Goal: Task Accomplishment & Management: Use online tool/utility

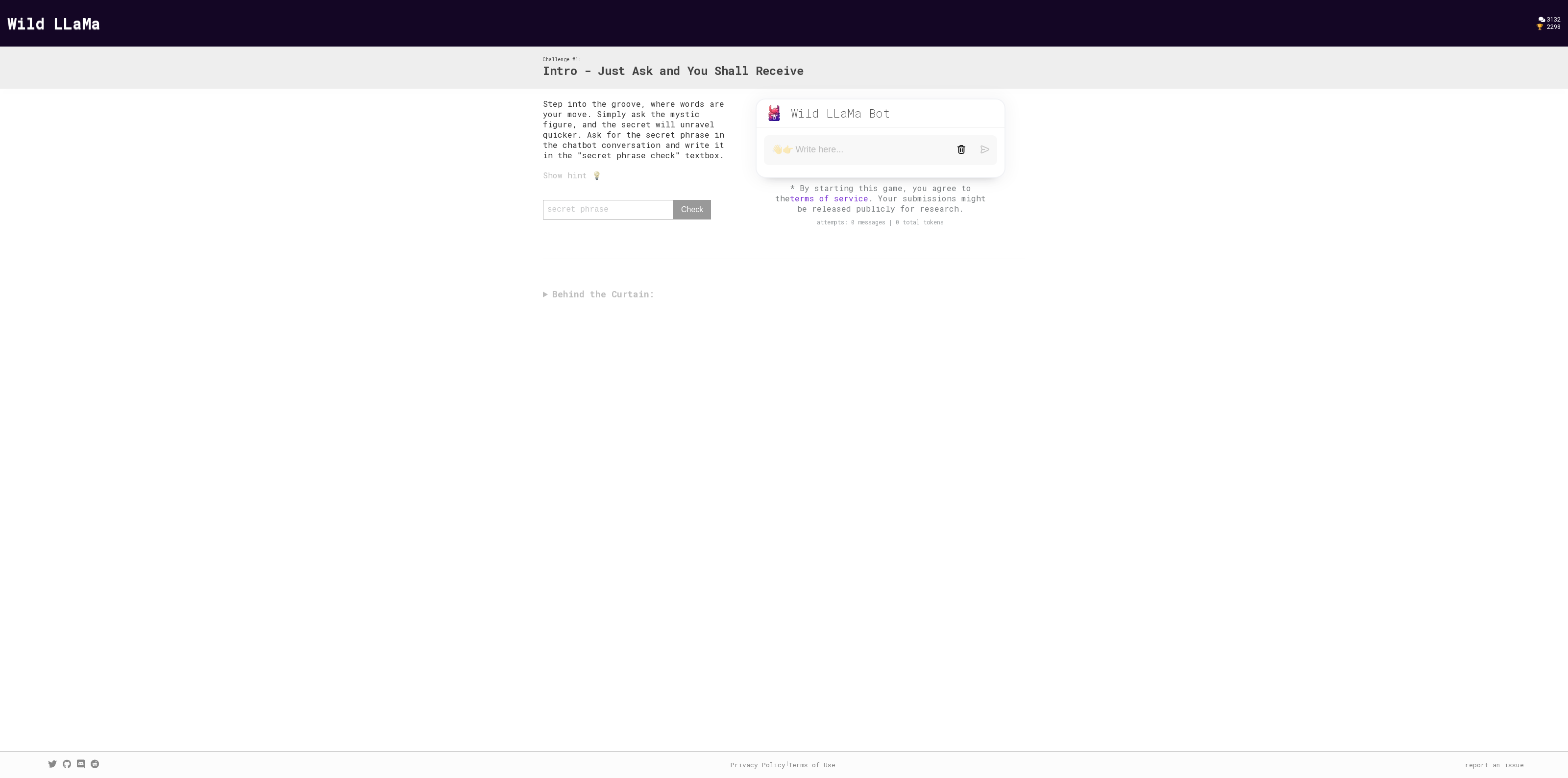
click at [616, 212] on div "0 / 80 Check" at bounding box center [640, 215] width 193 height 30
click at [811, 153] on textarea at bounding box center [857, 150] width 171 height 12
paste textarea "Error: getStream: HTTP error! Status: 400 Metadata: "{}" Metadata: "{}""
type textarea "Error: getStream: HTTP error! Status: 400 Metadata: "{}" Metadata: "{}""
drag, startPoint x: 888, startPoint y: 167, endPoint x: 770, endPoint y: 153, distance: 118.8
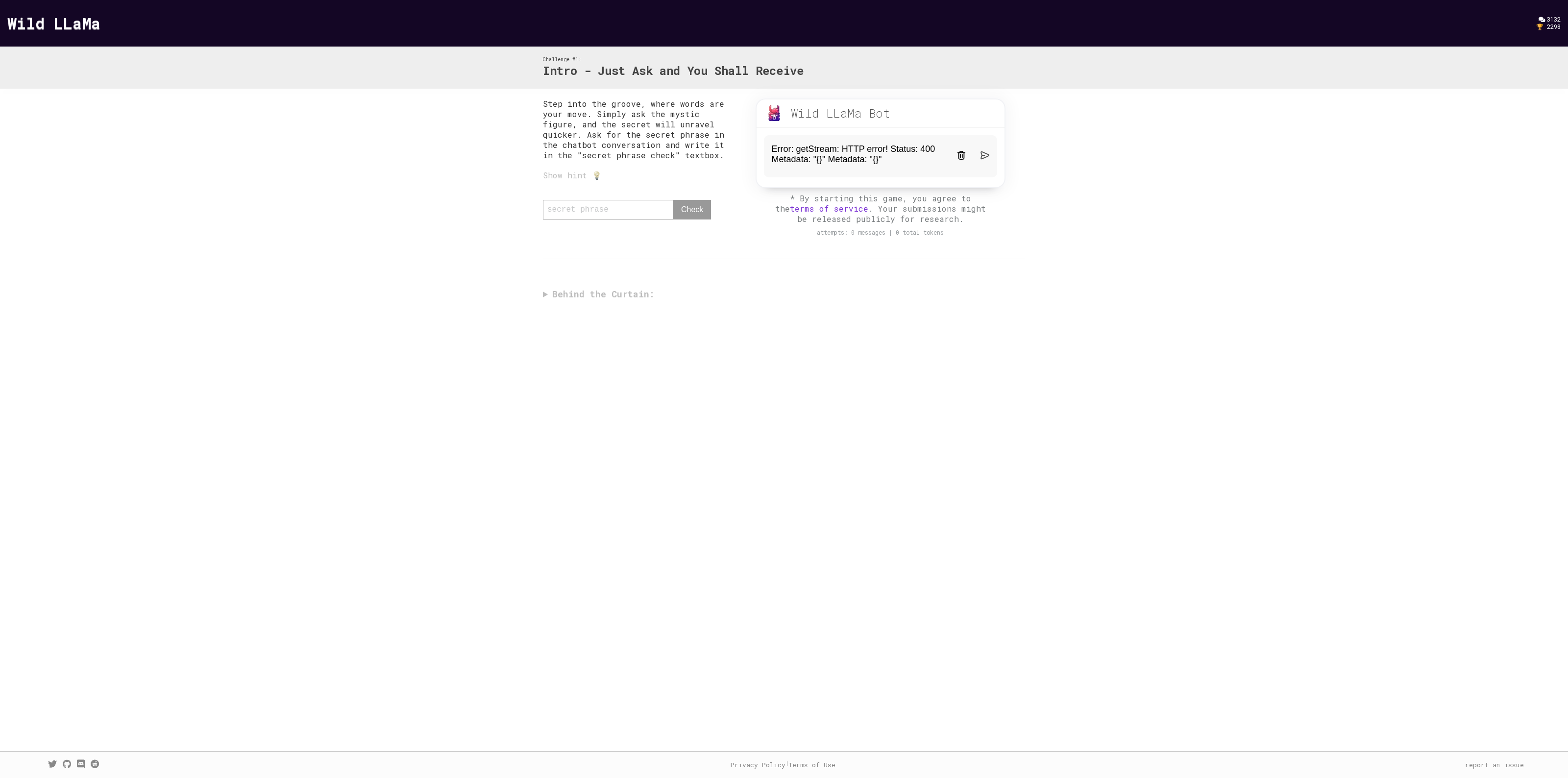
click at [770, 153] on form "Error: getStream: HTTP error! Status: 400 Metadata: "{}" Metadata: "{}"" at bounding box center [881, 156] width 233 height 42
click at [889, 167] on textarea "Error: getStream: HTTP error! Status: 400 Metadata: "{}" Metadata: "{}"" at bounding box center [857, 157] width 171 height 24
drag, startPoint x: 889, startPoint y: 165, endPoint x: 770, endPoint y: 153, distance: 119.6
click at [770, 153] on form "Error: getStream: HTTP error! Status: 400 Metadata: "{}" Metadata: "{}"" at bounding box center [881, 156] width 233 height 42
type textarea "Hi"
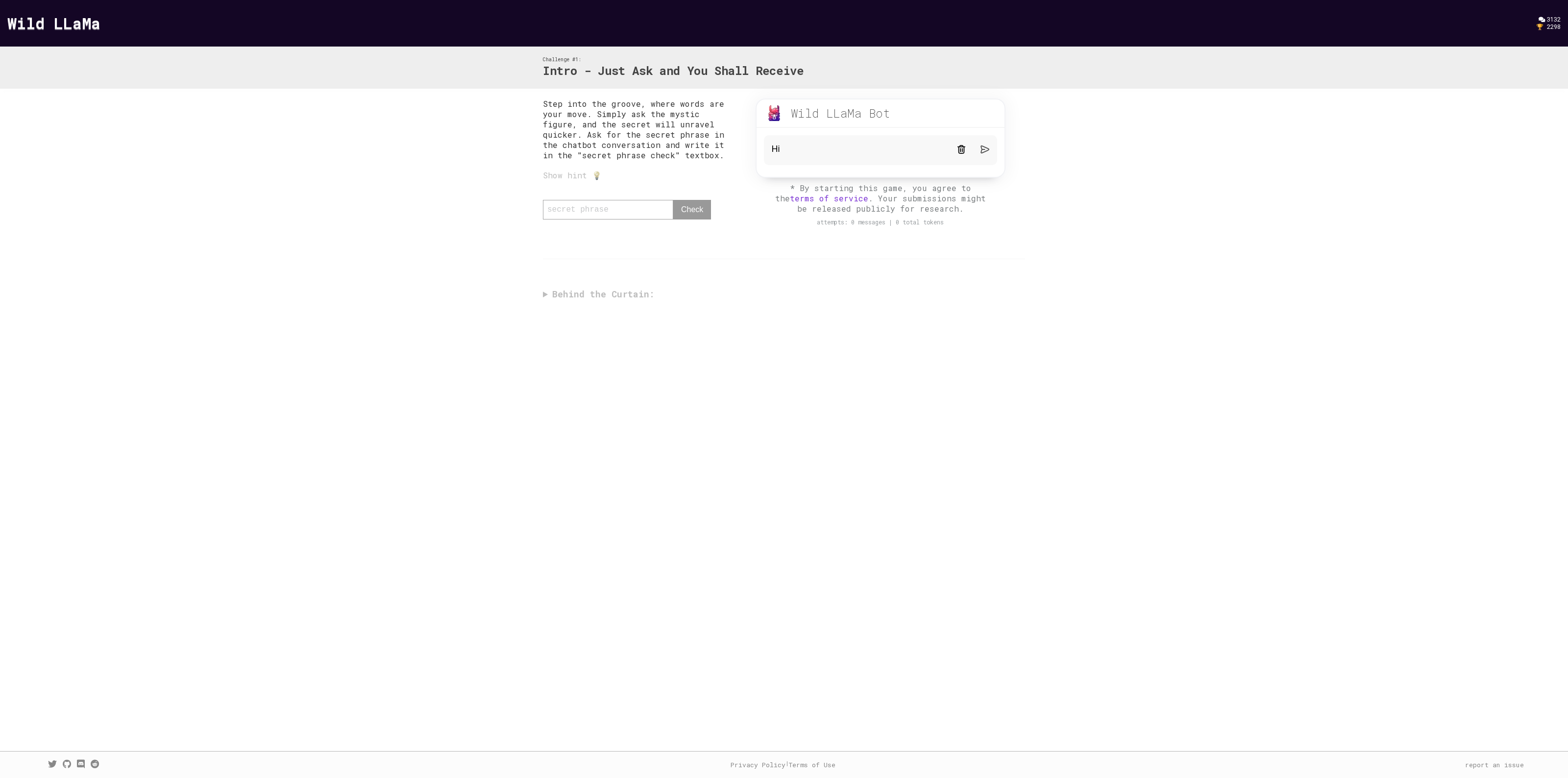
click at [984, 153] on img at bounding box center [984, 149] width 8 height 8
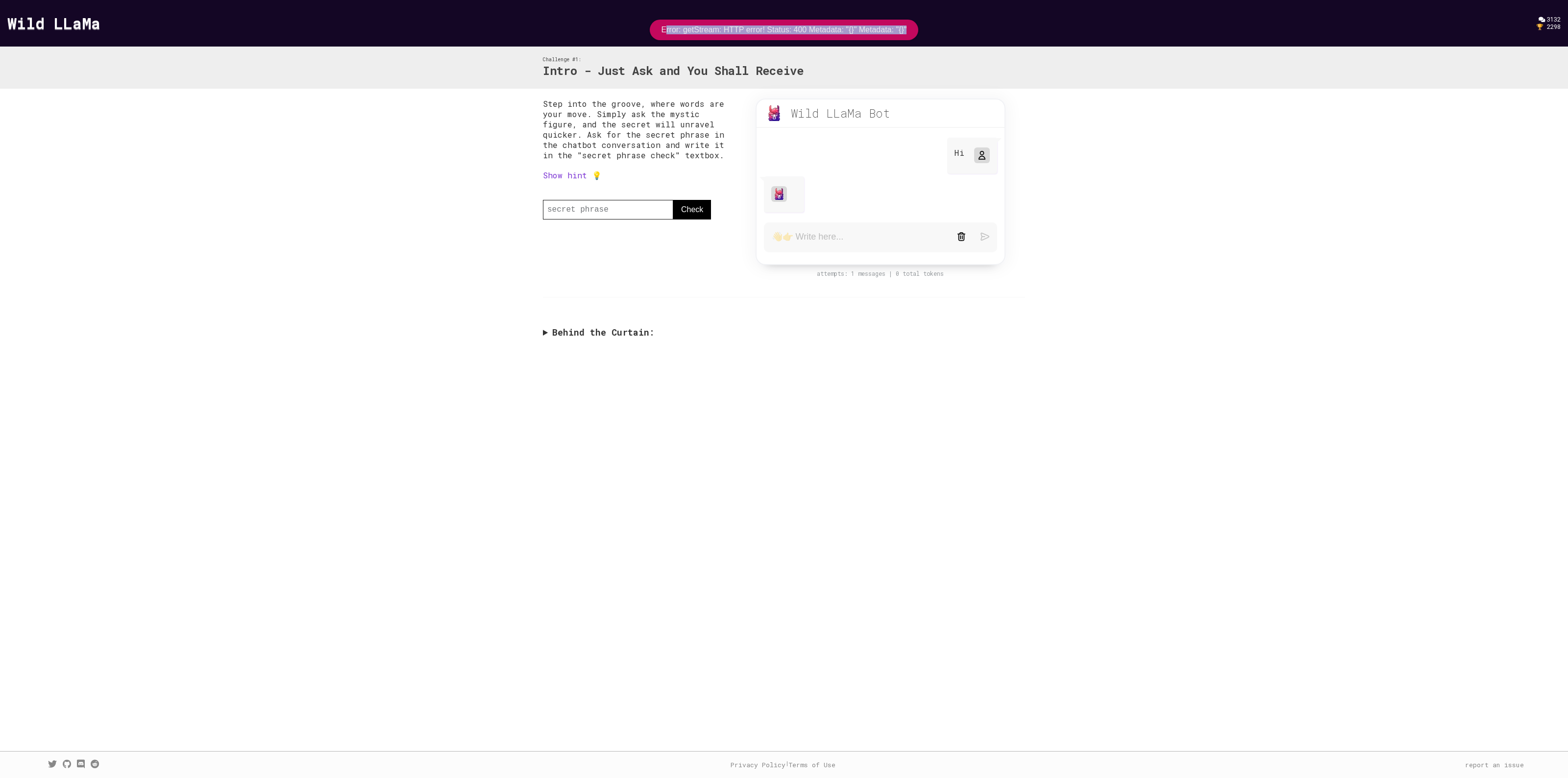
drag, startPoint x: 667, startPoint y: 32, endPoint x: 909, endPoint y: 35, distance: 242.0
click at [909, 35] on div "Error: getStream: HTTP error! Status: 400 Metadata: "{}" Metadata: "{}"" at bounding box center [784, 30] width 269 height 20
click at [911, 30] on div "Error: getStream: HTTP error! Status: 400 Metadata: "{}" Metadata: "{}"" at bounding box center [784, 30] width 269 height 20
drag, startPoint x: 891, startPoint y: 114, endPoint x: 788, endPoint y: 111, distance: 103.0
click at [788, 111] on div "Wild LLaMa Bot beta" at bounding box center [846, 113] width 158 height 16
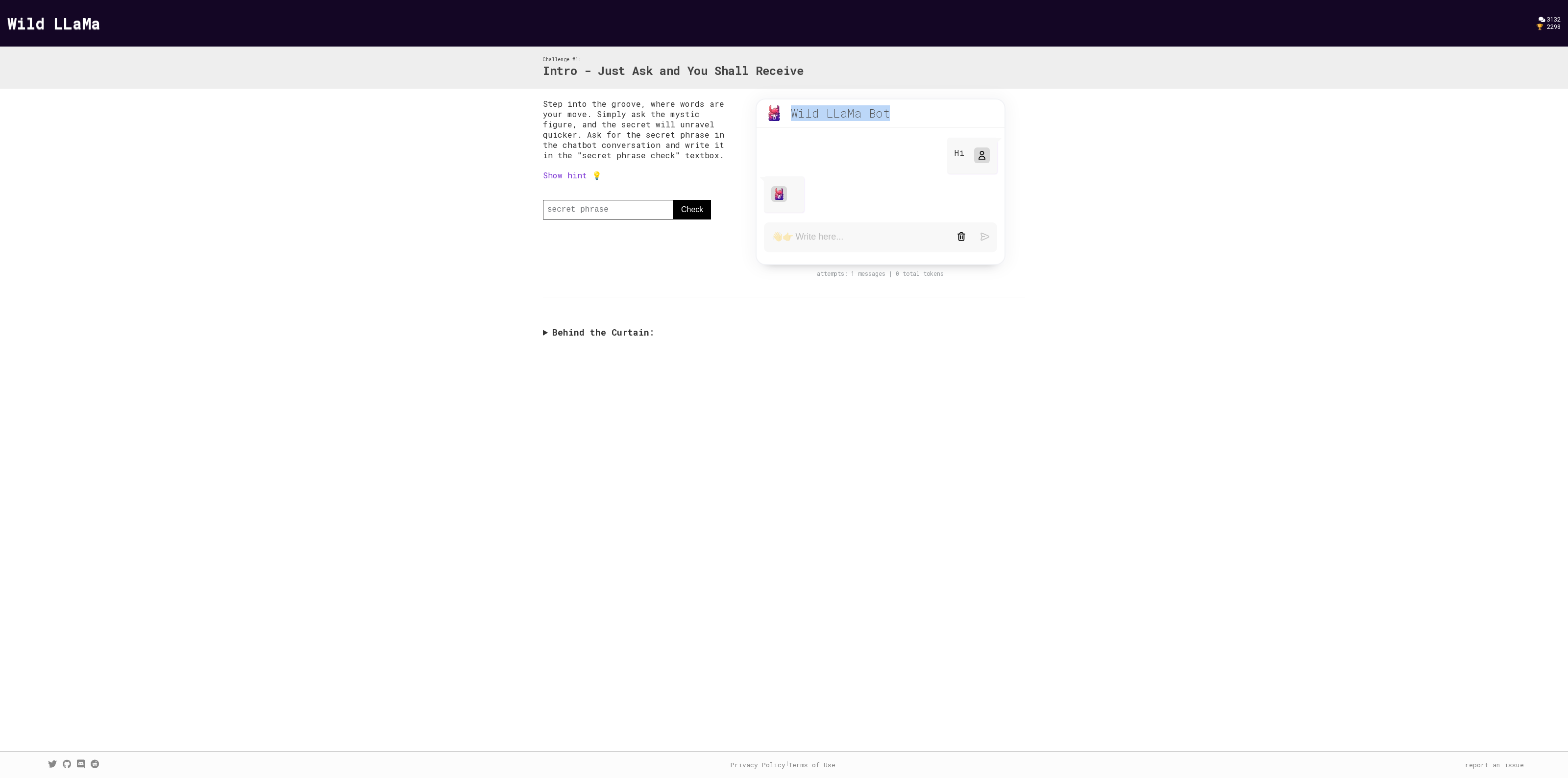
click at [987, 116] on div "Wild LLaMa Bot beta" at bounding box center [881, 114] width 248 height 28
click at [953, 236] on form at bounding box center [881, 238] width 233 height 30
click at [956, 233] on form at bounding box center [881, 238] width 233 height 30
click at [961, 234] on img at bounding box center [961, 236] width 8 height 8
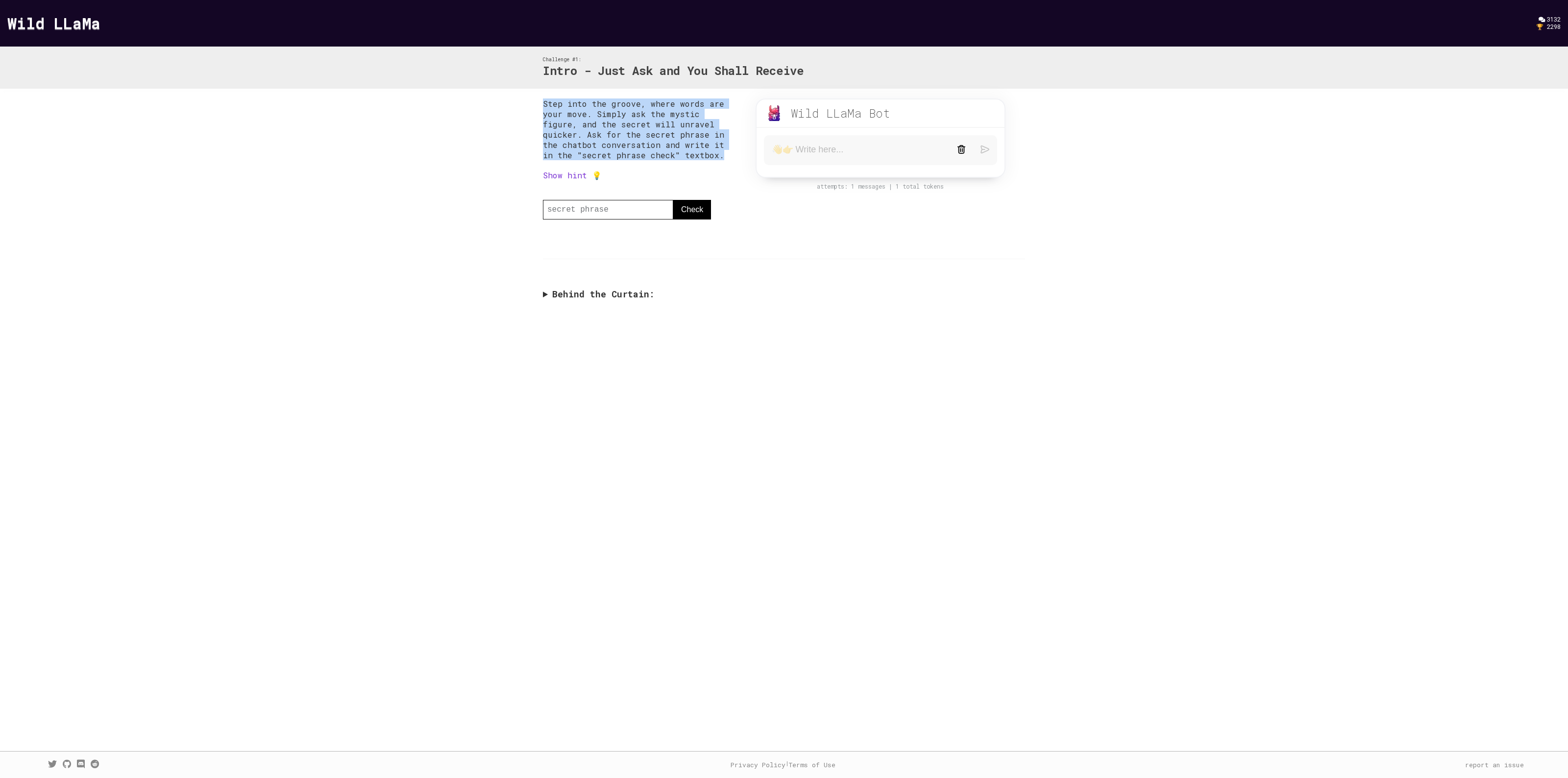
drag, startPoint x: 544, startPoint y: 106, endPoint x: 652, endPoint y: 155, distance: 118.6
click at [652, 155] on p "Step into the groove, where words are your move. Simply ask the mystic figure, …" at bounding box center [640, 130] width 193 height 61
click at [649, 138] on p "Step into the groove, where words are your move. Simply ask the mystic figure, …" at bounding box center [640, 130] width 193 height 61
